Goal: Information Seeking & Learning: Learn about a topic

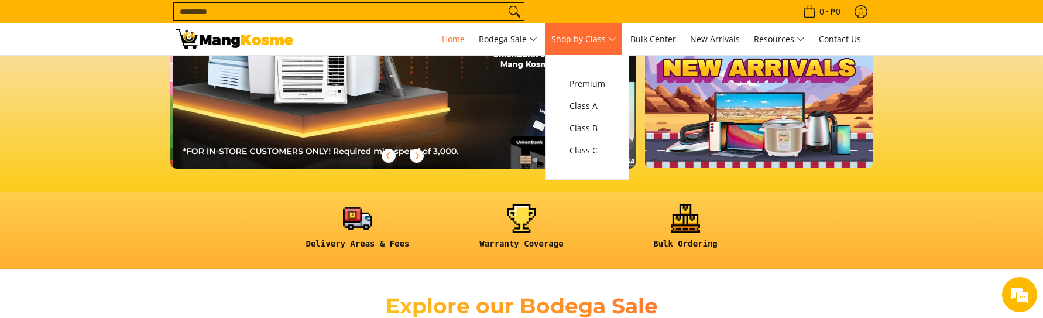
scroll to position [0, 465]
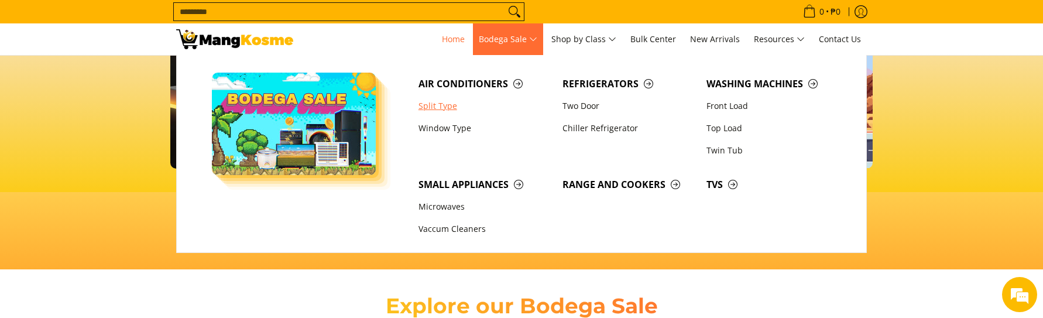
click at [441, 104] on link "Split Type" at bounding box center [485, 106] width 144 height 22
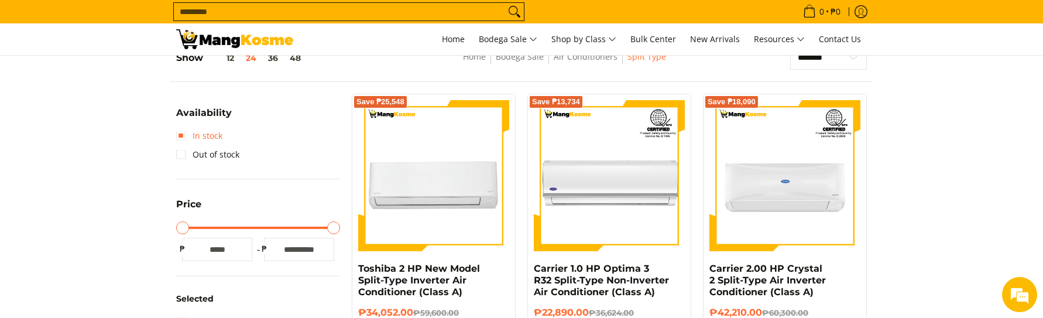
click at [183, 136] on link "In stock" at bounding box center [199, 135] width 46 height 19
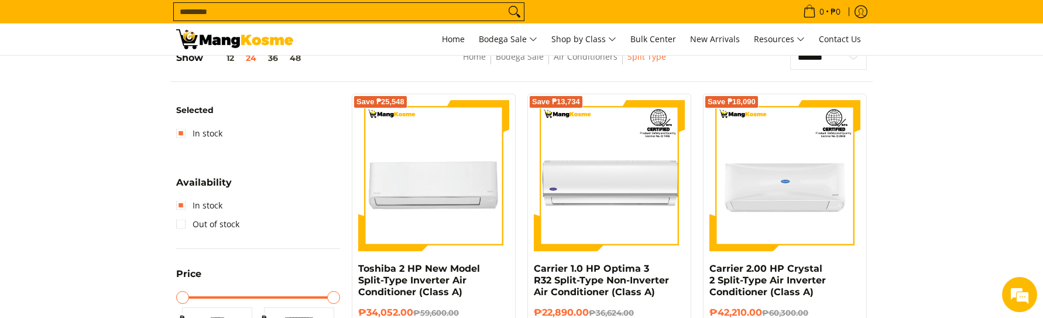
scroll to position [165, 0]
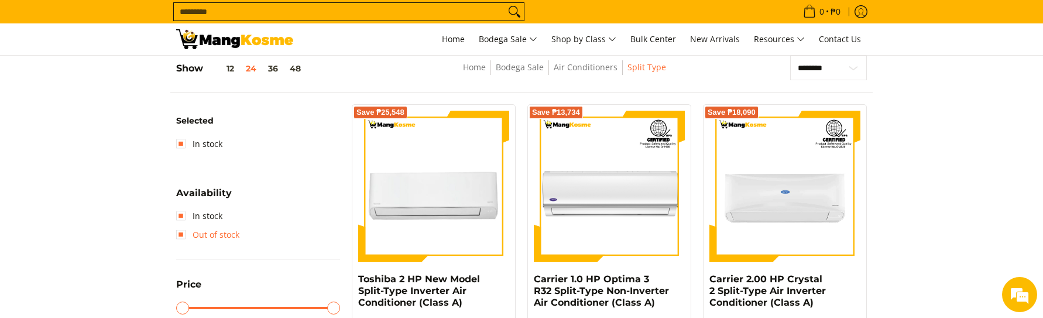
click at [182, 235] on link "Out of stock" at bounding box center [207, 234] width 63 height 19
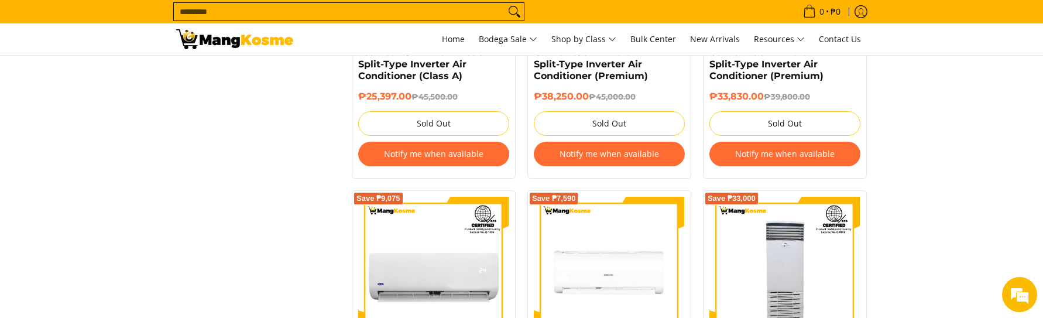
scroll to position [1395, 0]
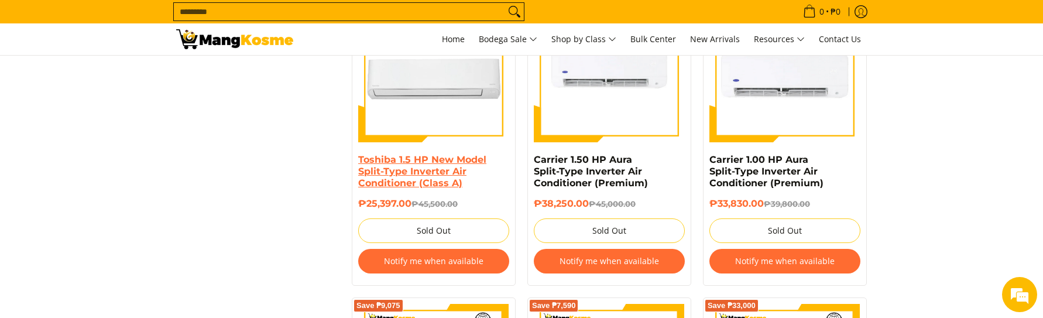
drag, startPoint x: 437, startPoint y: 165, endPoint x: 440, endPoint y: 171, distance: 6.5
click at [437, 165] on link "Toshiba 1.5 HP New Model Split-Type Inverter Air Conditioner (Class A)" at bounding box center [422, 171] width 128 height 35
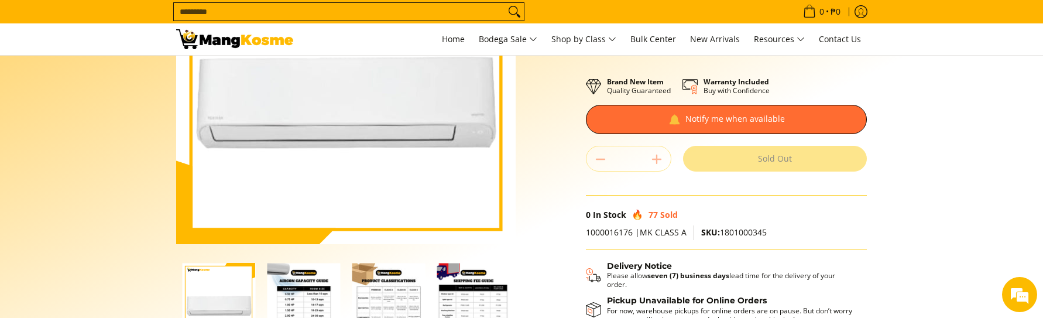
scroll to position [176, 0]
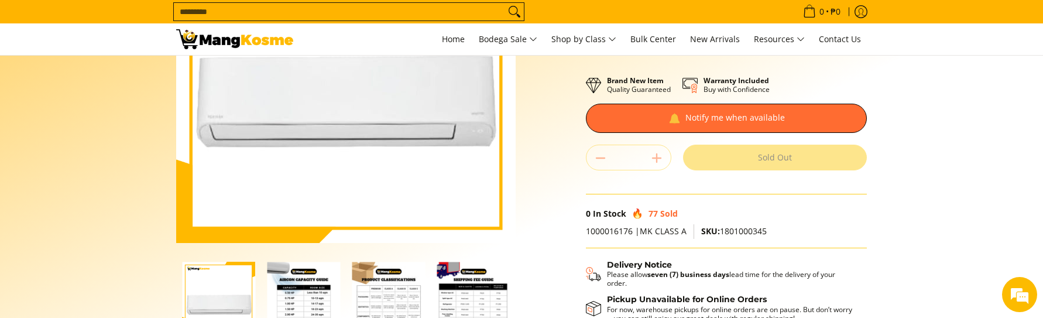
click at [420, 177] on img at bounding box center [346, 73] width 340 height 340
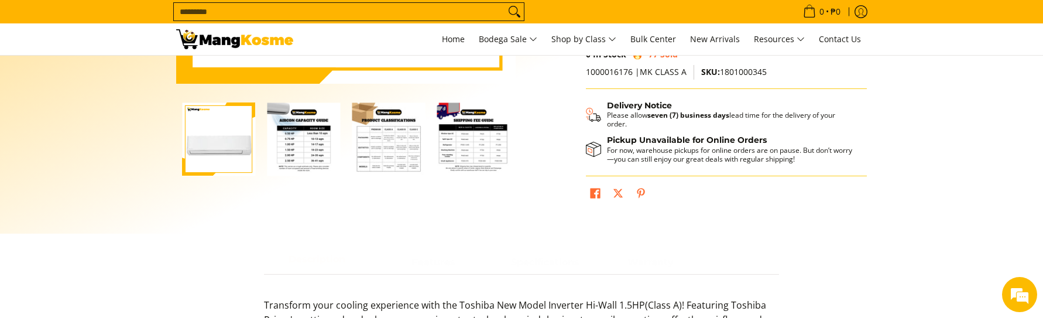
scroll to position [351, 0]
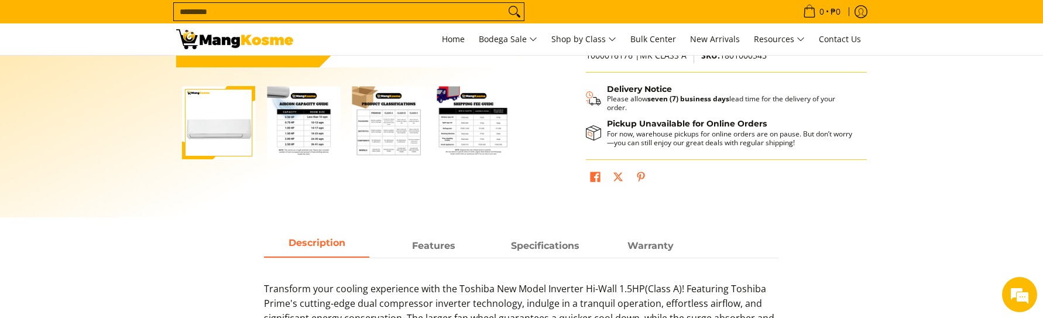
click at [311, 123] on img "Toshiba 1.5 HP New Model Split-Type Inverter Air Conditioner (Class A)-2" at bounding box center [303, 122] width 73 height 73
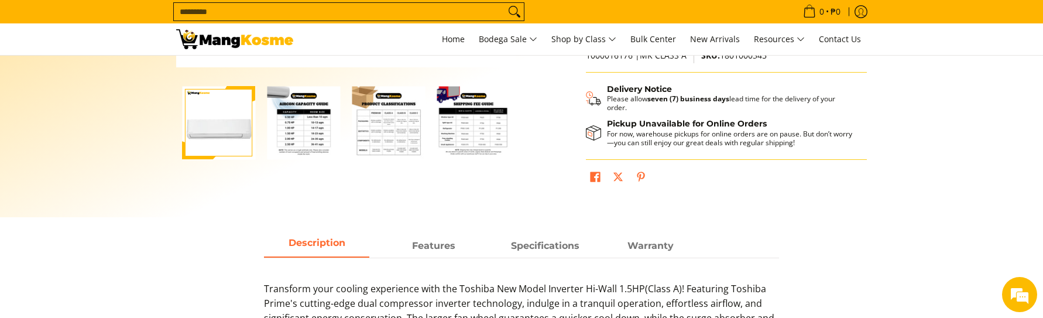
drag, startPoint x: 270, startPoint y: 124, endPoint x: 293, endPoint y: 124, distance: 22.8
click at [270, 124] on img "Toshiba 1.5 HP New Model Split-Type Inverter Air Conditioner (Class A)-2" at bounding box center [303, 122] width 73 height 73
click at [322, 124] on img "Toshiba 1.5 HP New Model Split-Type Inverter Air Conditioner (Class A)-2" at bounding box center [303, 122] width 73 height 73
click at [396, 131] on img "Toshiba 1.5 HP New Model Split-Type Inverter Air Conditioner (Class A)-3" at bounding box center [388, 122] width 73 height 73
click at [496, 148] on img "mang-kosme-shipping-fee-guide-infographic" at bounding box center [473, 122] width 73 height 73
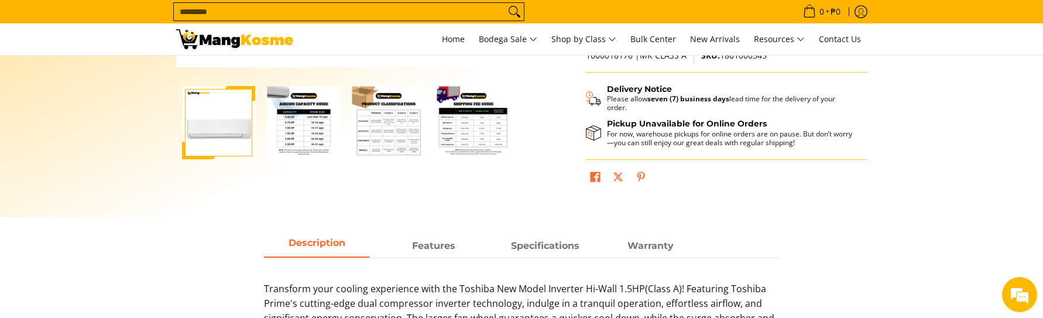
click at [309, 148] on img "Toshiba 1.5 HP New Model Split-Type Inverter Air Conditioner (Class A)-2" at bounding box center [303, 122] width 73 height 73
click at [310, 128] on img "Toshiba 1.5 HP New Model Split-Type Inverter Air Conditioner (Class A)-2" at bounding box center [303, 122] width 73 height 73
click at [304, 111] on img "Toshiba 1.5 HP New Model Split-Type Inverter Air Conditioner (Class A)-2" at bounding box center [303, 122] width 73 height 73
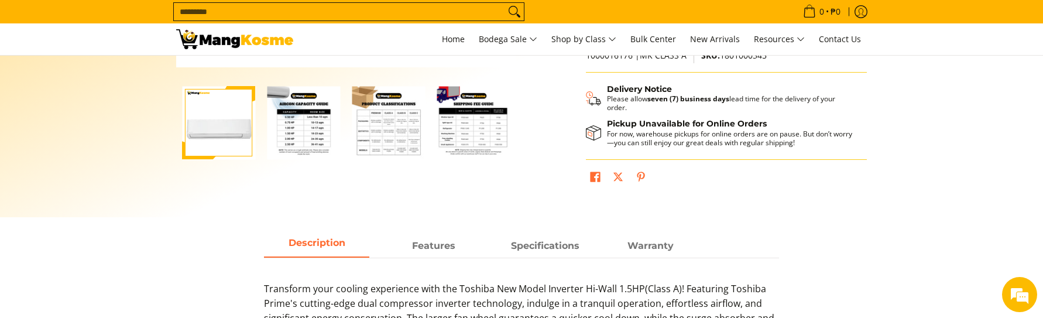
click at [304, 111] on img "Toshiba 1.5 HP New Model Split-Type Inverter Air Conditioner (Class A)-2" at bounding box center [303, 122] width 73 height 73
click at [223, 114] on img "Toshiba 1.5 HP New Model Split-Type Inverter Air Conditioner (Class A)-1" at bounding box center [218, 122] width 73 height 73
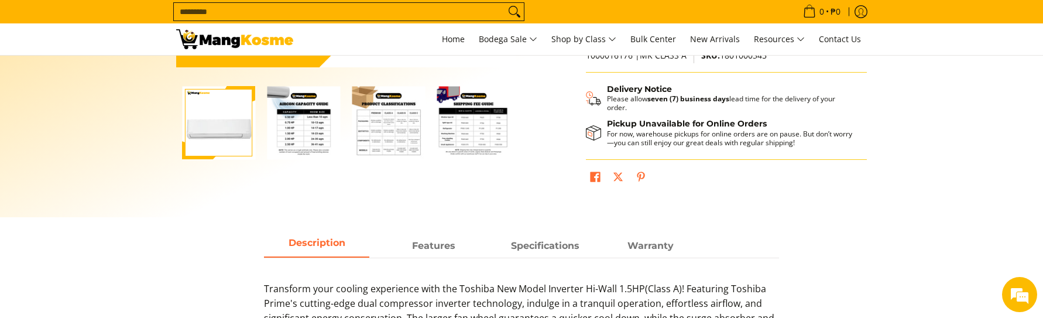
click at [296, 121] on img "Toshiba 1.5 HP New Model Split-Type Inverter Air Conditioner (Class A)-2" at bounding box center [303, 122] width 73 height 73
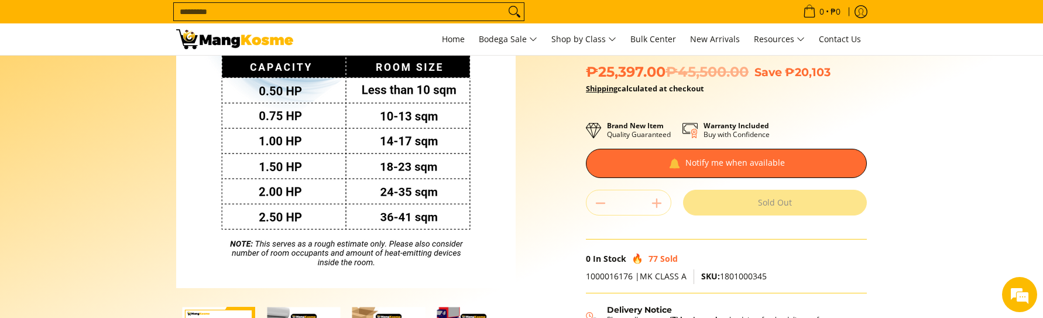
scroll to position [117, 0]
